Goal: Task Accomplishment & Management: Manage account settings

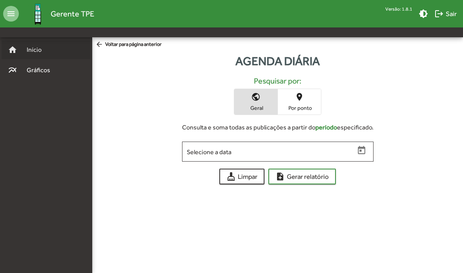
click at [31, 45] on div "home Início" at bounding box center [46, 49] width 89 height 19
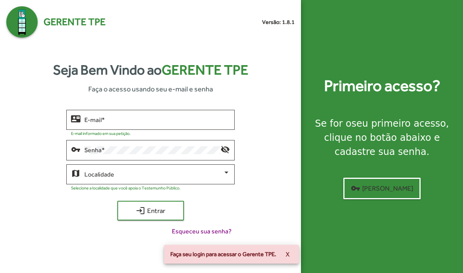
scroll to position [31, 0]
click at [194, 116] on input "E-mail *" at bounding box center [156, 119] width 145 height 7
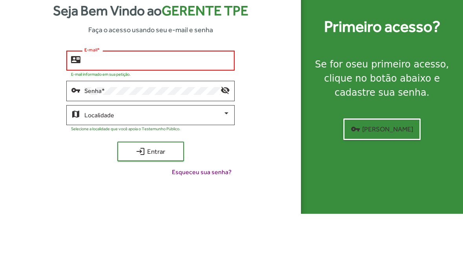
click at [104, 116] on input "E-mail *" at bounding box center [156, 119] width 145 height 7
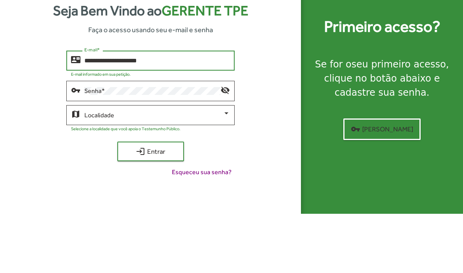
type input "**********"
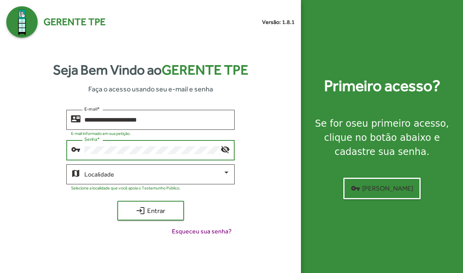
click at [91, 171] on span at bounding box center [153, 174] width 138 height 7
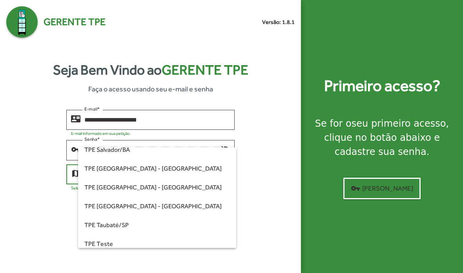
scroll to position [215, 0]
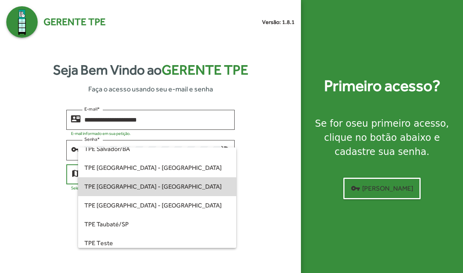
click at [104, 187] on span "TPE [GEOGRAPHIC_DATA] - [GEOGRAPHIC_DATA]" at bounding box center [156, 186] width 145 height 19
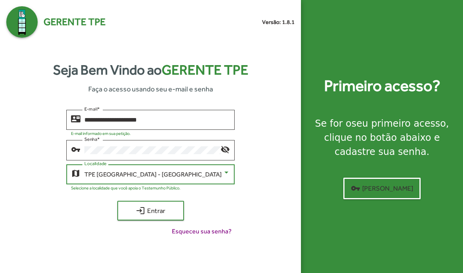
click at [131, 204] on span "login Entrar" at bounding box center [150, 211] width 53 height 14
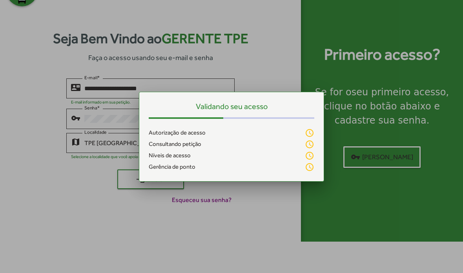
scroll to position [0, 0]
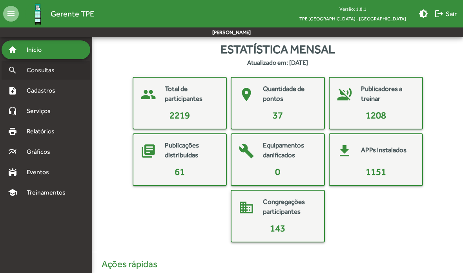
click at [38, 69] on span "Consultas" at bounding box center [43, 69] width 43 height 9
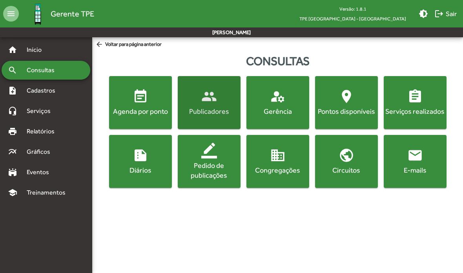
click at [205, 102] on mat-icon "people" at bounding box center [209, 97] width 16 height 16
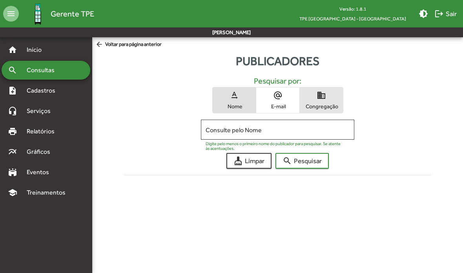
click at [330, 99] on span "domain Congregação" at bounding box center [321, 99] width 43 height 25
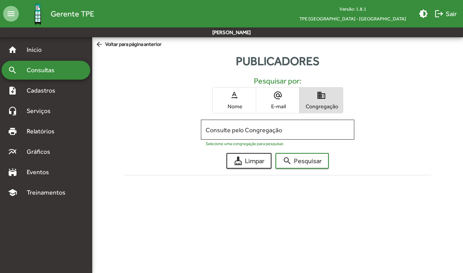
click at [290, 128] on input "Consulte pelo Congregação" at bounding box center [277, 129] width 144 height 7
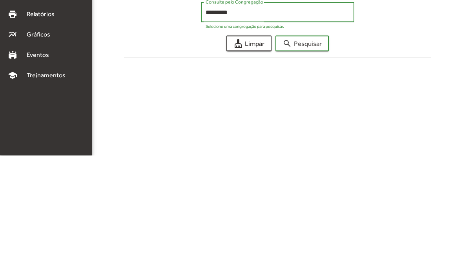
click at [314, 154] on span "search Pesquisar" at bounding box center [301, 161] width 39 height 14
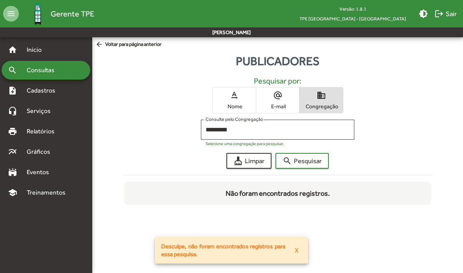
click at [277, 129] on input "*********" at bounding box center [277, 129] width 144 height 7
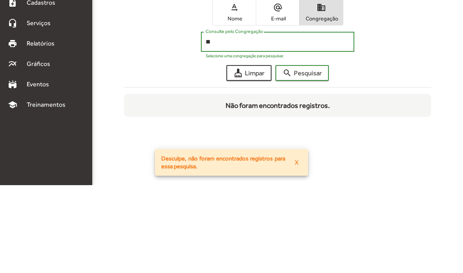
type input "*"
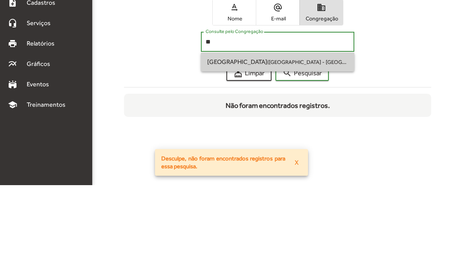
click at [381, 147] on small "SP-021" at bounding box center [390, 150] width 18 height 6
type input "**********"
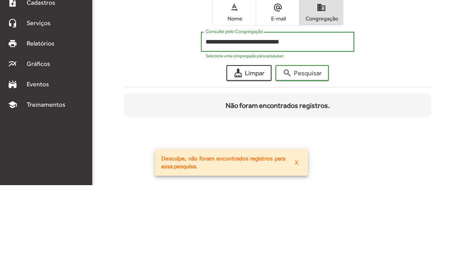
click at [307, 154] on span "search Pesquisar" at bounding box center [301, 161] width 39 height 14
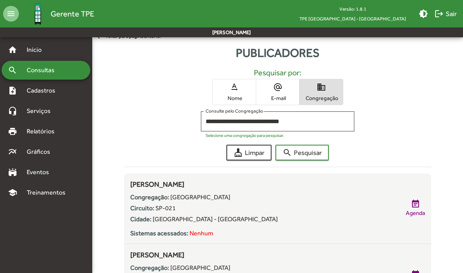
scroll to position [7, 0]
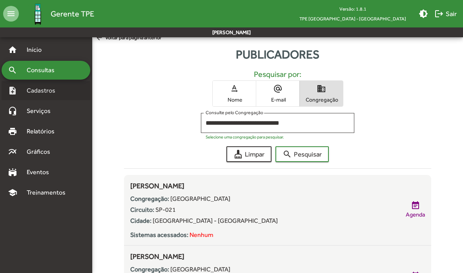
click at [47, 89] on span "Cadastros" at bounding box center [44, 90] width 44 height 9
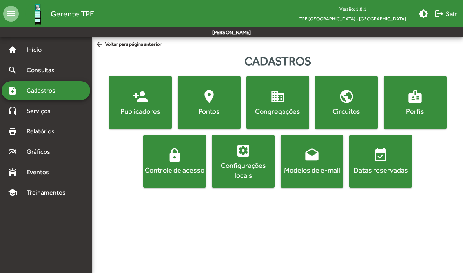
click at [280, 109] on div "Congregações" at bounding box center [278, 111] width 60 height 10
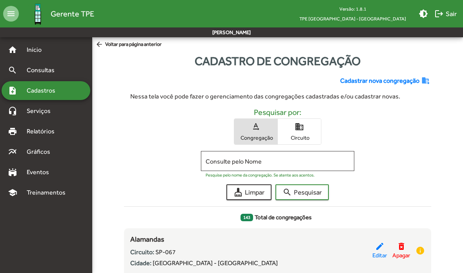
click at [258, 162] on input "Consulte pelo Nome" at bounding box center [277, 161] width 144 height 7
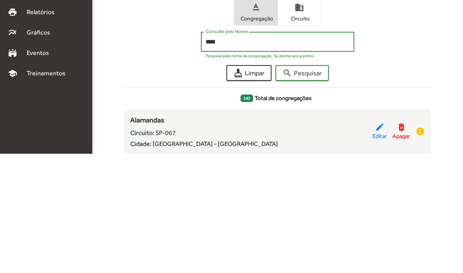
click at [310, 185] on span "search Pesquisar" at bounding box center [301, 192] width 39 height 14
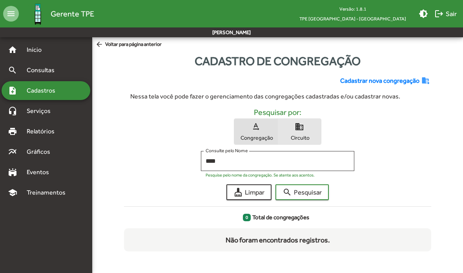
scroll to position [4, 0]
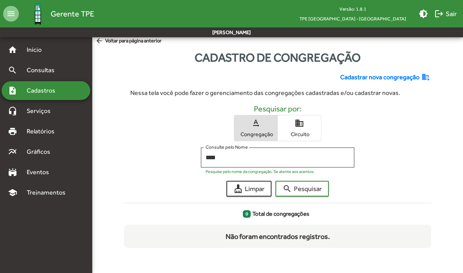
click at [289, 156] on input "****" at bounding box center [277, 157] width 144 height 7
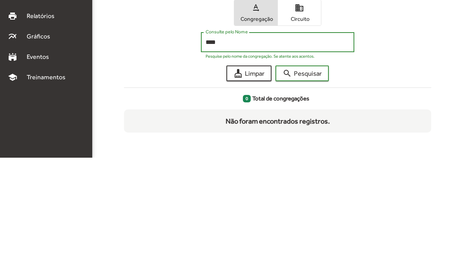
click at [260, 115] on span "text_rotation_none Congregação" at bounding box center [255, 127] width 43 height 25
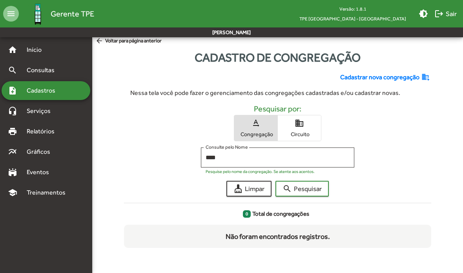
click at [251, 155] on input "****" at bounding box center [277, 157] width 144 height 7
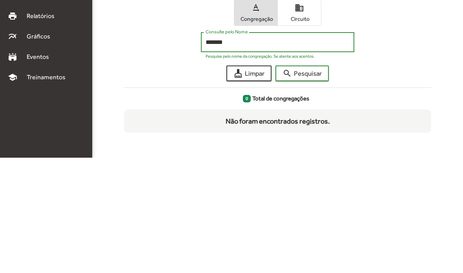
click at [315, 182] on span "search Pesquisar" at bounding box center [301, 189] width 39 height 14
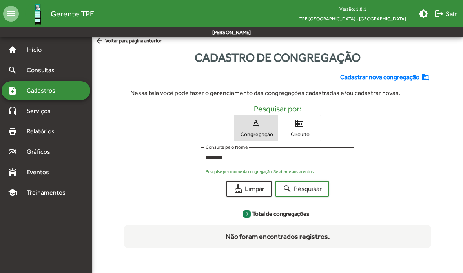
click at [255, 128] on span "text_rotation_none Congregação" at bounding box center [255, 127] width 43 height 25
click at [262, 127] on span "text_rotation_none Congregação" at bounding box center [255, 127] width 43 height 25
click at [205, 154] on input "*******" at bounding box center [277, 157] width 144 height 7
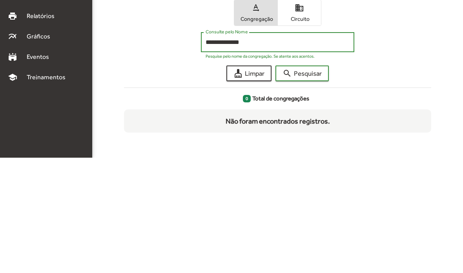
type input "**********"
click at [312, 182] on span "search Pesquisar" at bounding box center [301, 189] width 39 height 14
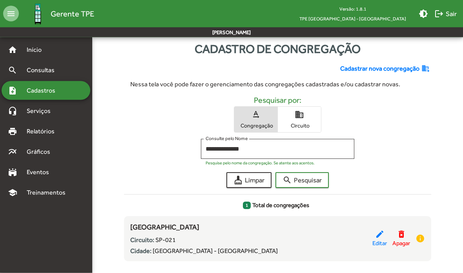
scroll to position [26, 0]
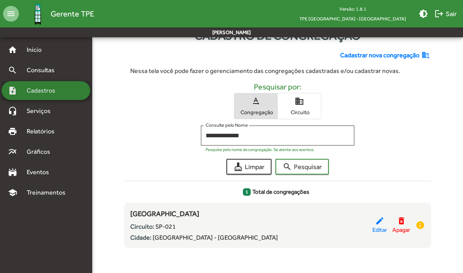
click at [38, 88] on span "Cadastros" at bounding box center [44, 90] width 44 height 9
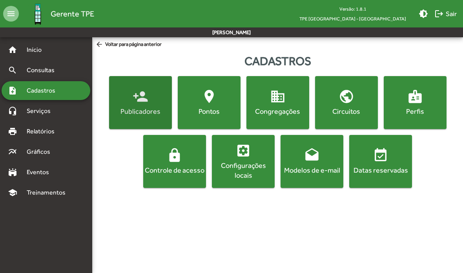
click at [152, 110] on div "Publicadores" at bounding box center [141, 111] width 60 height 10
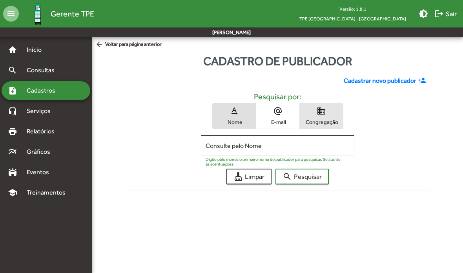
click at [325, 113] on mat-icon "domain" at bounding box center [320, 110] width 9 height 9
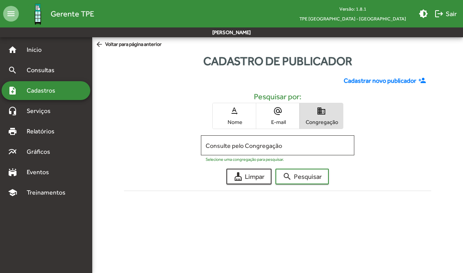
click at [291, 145] on input "Consulte pelo Congregação" at bounding box center [277, 145] width 144 height 7
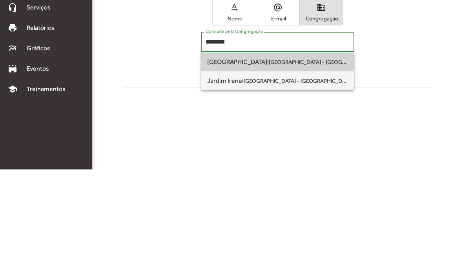
click at [315, 156] on span "[GEOGRAPHIC_DATA] ([GEOGRAPHIC_DATA] - [GEOGRAPHIC_DATA]) | SP-021" at bounding box center [277, 165] width 141 height 19
type input "**********"
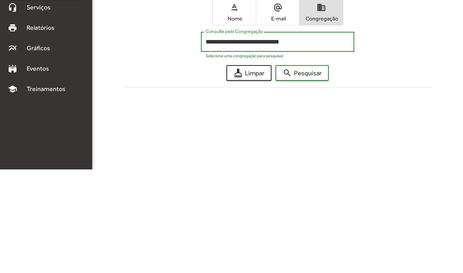
click at [311, 169] on span "search Pesquisar" at bounding box center [301, 176] width 39 height 14
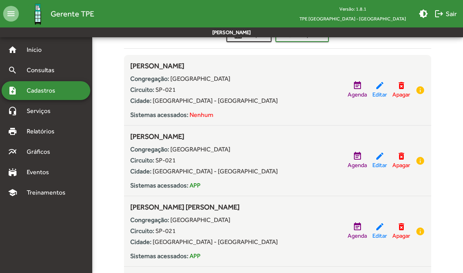
scroll to position [142, 0]
click at [400, 160] on mat-icon "delete_forever" at bounding box center [400, 156] width 9 height 9
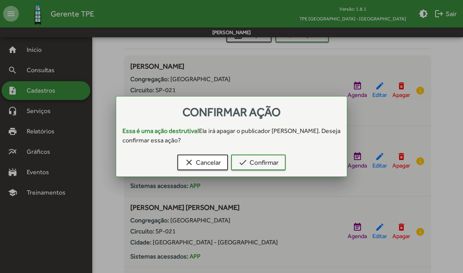
click at [268, 160] on span "check Confirmar" at bounding box center [258, 162] width 40 height 14
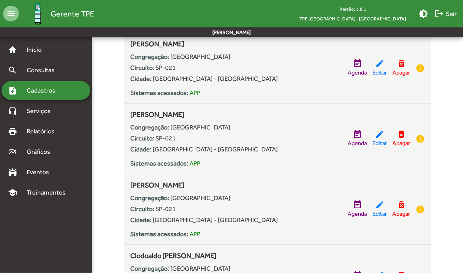
scroll to position [376, 0]
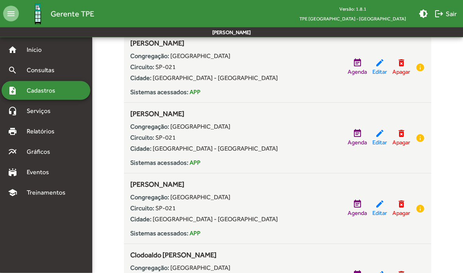
click at [402, 134] on mat-icon "delete_forever" at bounding box center [400, 133] width 9 height 9
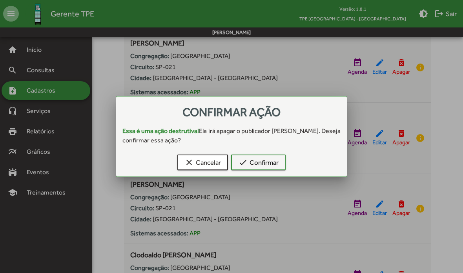
click at [278, 165] on span "check Confirmar" at bounding box center [258, 162] width 40 height 14
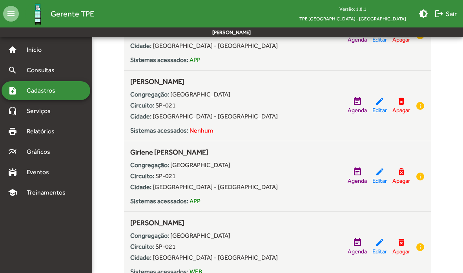
scroll to position [621, 0]
click at [401, 101] on mat-icon "delete_forever" at bounding box center [400, 100] width 9 height 9
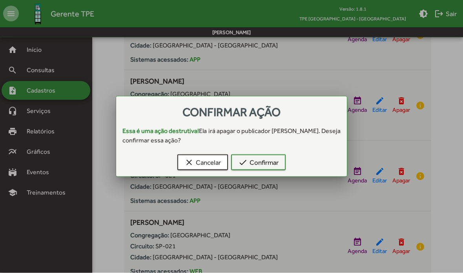
scroll to position [0, 0]
click at [276, 165] on span "check Confirmar" at bounding box center [258, 162] width 40 height 14
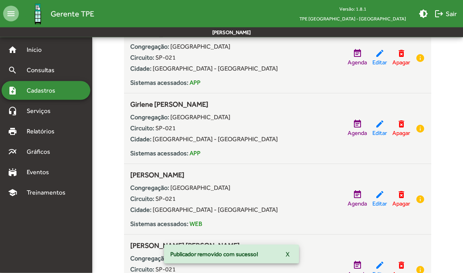
scroll to position [598, 0]
click at [402, 125] on mat-icon "delete_forever" at bounding box center [400, 123] width 9 height 9
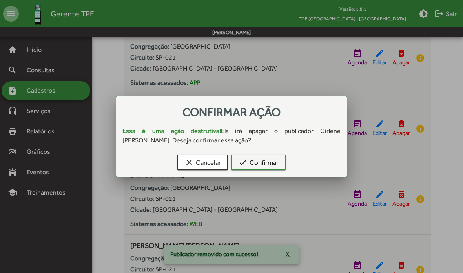
click at [278, 162] on span "check Confirmar" at bounding box center [258, 162] width 40 height 14
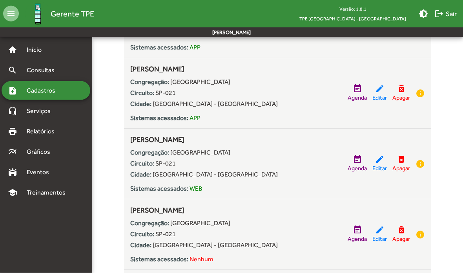
scroll to position [845, 0]
click at [400, 92] on mat-icon "delete_forever" at bounding box center [400, 88] width 9 height 9
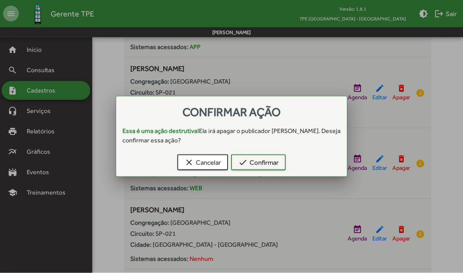
scroll to position [0, 0]
click at [276, 165] on span "check Confirmar" at bounding box center [258, 162] width 40 height 14
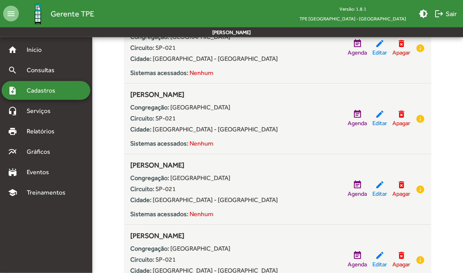
scroll to position [1118, 0]
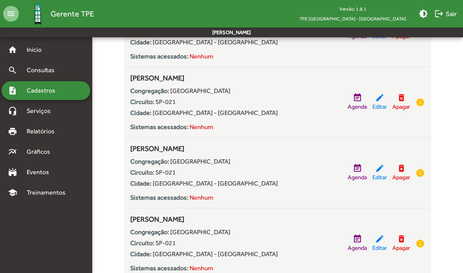
click at [403, 172] on mat-icon "delete_forever" at bounding box center [400, 168] width 9 height 9
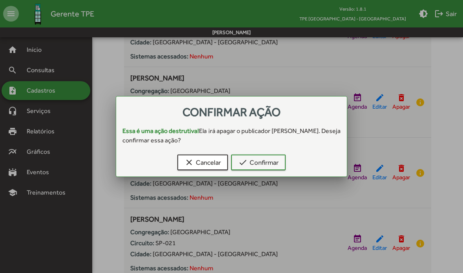
click at [275, 161] on span "check Confirmar" at bounding box center [258, 162] width 40 height 14
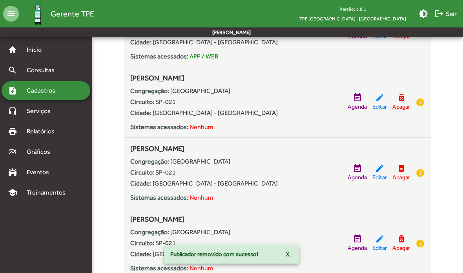
scroll to position [1079, 0]
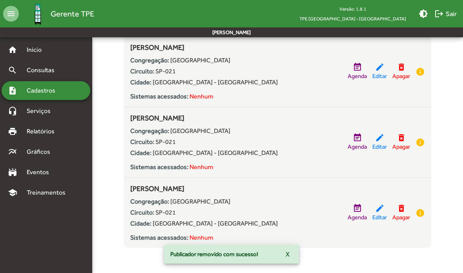
click at [403, 215] on span "Apagar" at bounding box center [401, 217] width 18 height 9
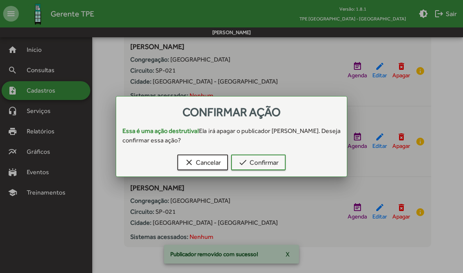
click at [271, 164] on span "check Confirmar" at bounding box center [258, 162] width 40 height 14
